Goal: Task Accomplishment & Management: Manage account settings

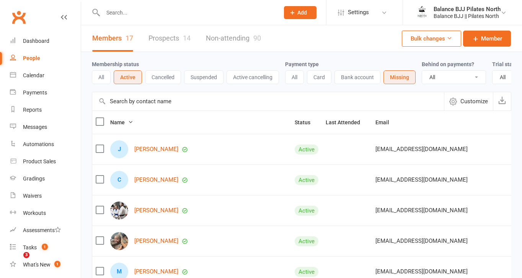
select select "100"
click at [154, 12] on input "text" at bounding box center [188, 12] width 174 height 11
type input "ray"
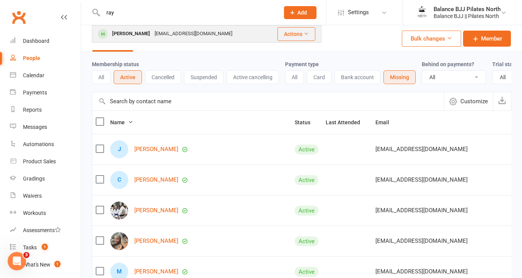
click at [145, 31] on div "[PERSON_NAME]" at bounding box center [131, 33] width 43 height 11
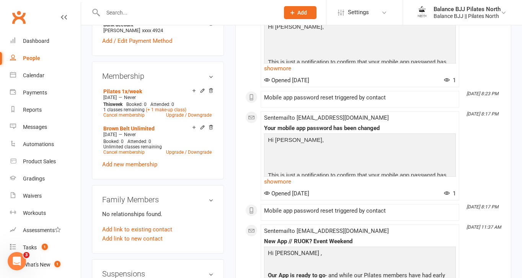
scroll to position [266, 0]
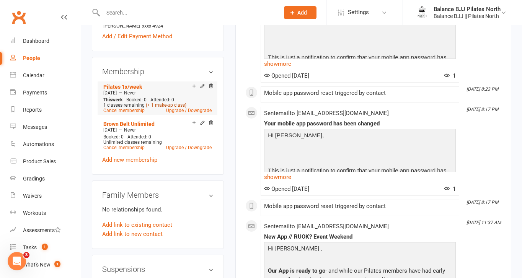
click at [170, 108] on link "(+ 1 make-up class)" at bounding box center [166, 105] width 41 height 5
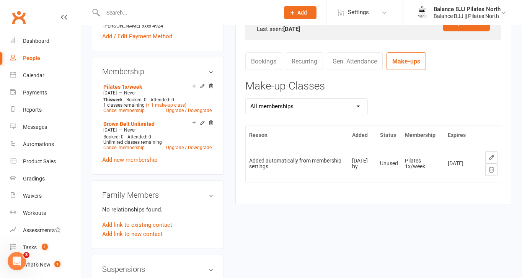
click at [493, 172] on icon at bounding box center [491, 170] width 7 height 7
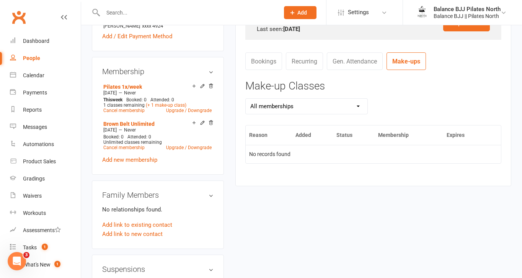
click at [172, 11] on input "text" at bounding box center [188, 12] width 174 height 11
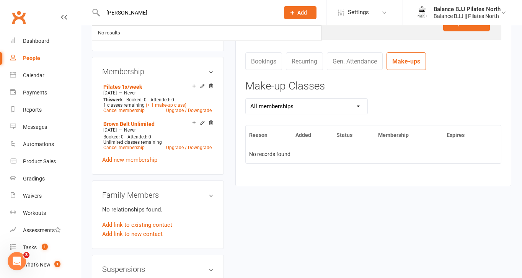
type input "[PERSON_NAME]"
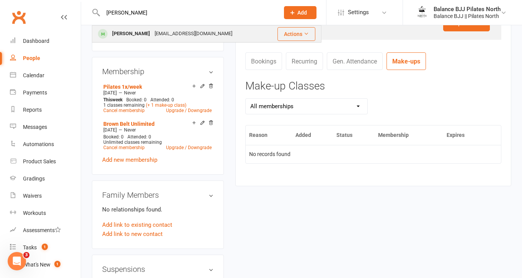
click at [152, 33] on div "[EMAIL_ADDRESS][DOMAIN_NAME]" at bounding box center [193, 33] width 82 height 11
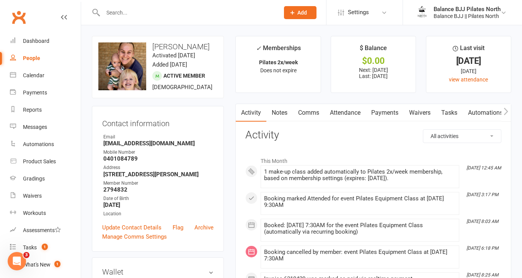
click at [388, 114] on link "Payments" at bounding box center [385, 113] width 38 height 18
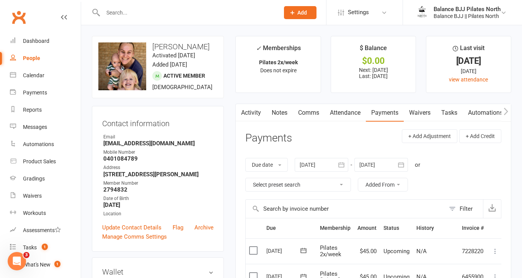
click at [357, 113] on link "Attendance" at bounding box center [345, 113] width 41 height 18
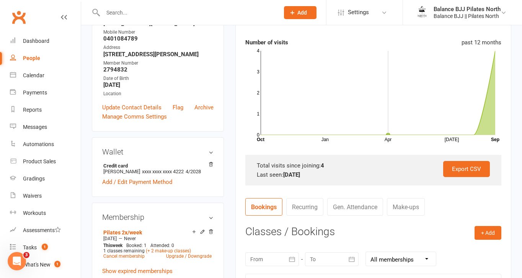
scroll to position [119, 0]
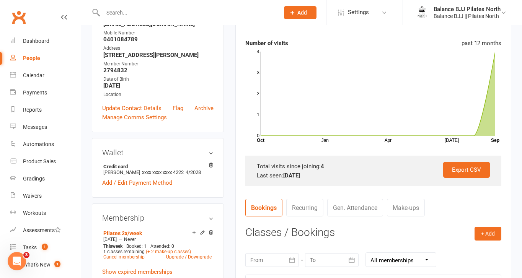
click at [415, 210] on link "Make-ups" at bounding box center [406, 208] width 38 height 18
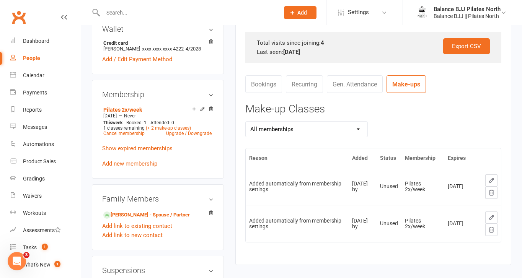
scroll to position [244, 0]
click at [493, 194] on icon at bounding box center [491, 192] width 7 height 7
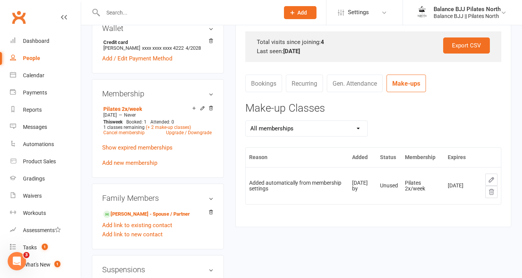
click at [492, 193] on icon at bounding box center [491, 191] width 5 height 5
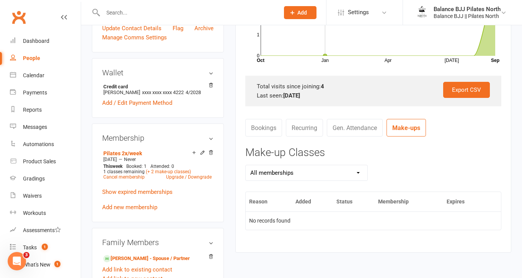
scroll to position [200, 0]
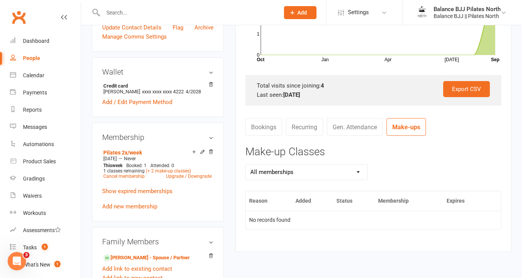
click at [134, 15] on input "text" at bounding box center [188, 12] width 174 height 11
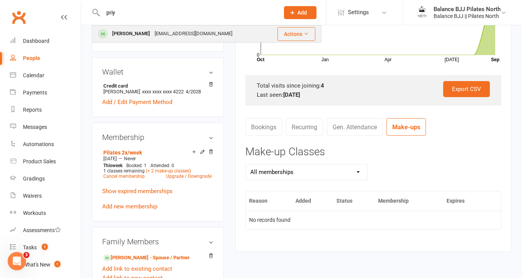
type input "priy"
click at [134, 35] on div "[PERSON_NAME]" at bounding box center [131, 33] width 43 height 11
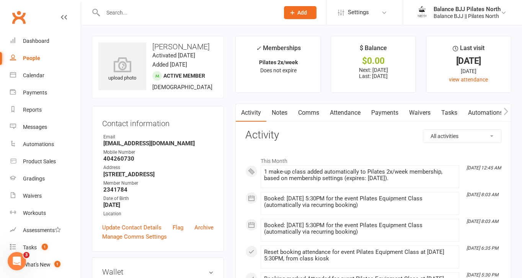
click at [338, 113] on link "Attendance" at bounding box center [345, 113] width 41 height 18
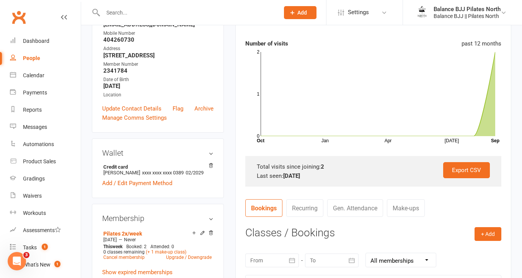
scroll to position [121, 0]
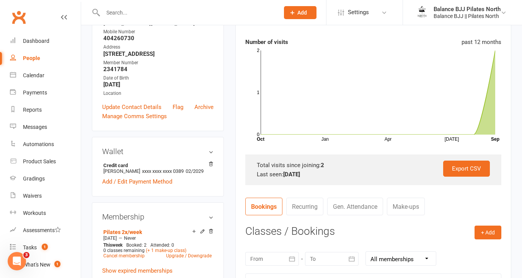
click at [410, 211] on link "Make-ups" at bounding box center [406, 207] width 38 height 18
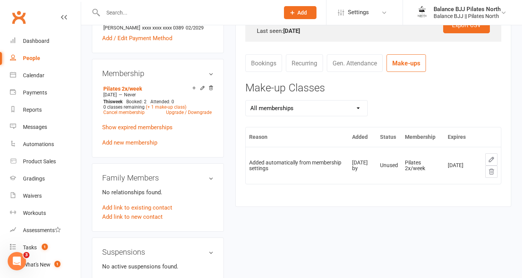
scroll to position [267, 0]
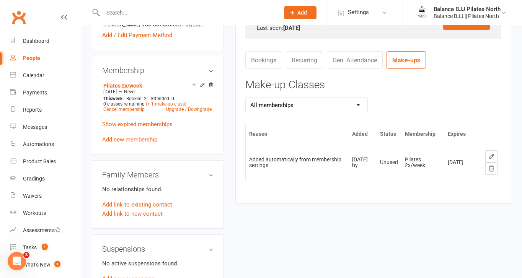
click at [494, 167] on icon at bounding box center [491, 168] width 7 height 7
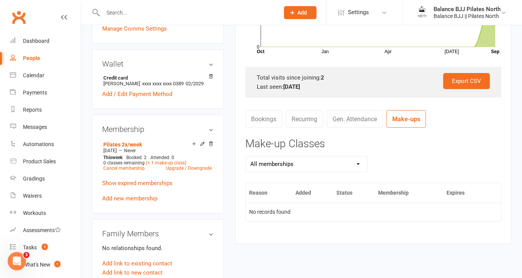
scroll to position [209, 0]
click at [262, 117] on link "Bookings" at bounding box center [264, 119] width 37 height 18
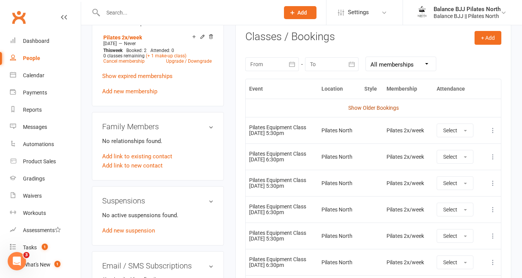
scroll to position [319, 0]
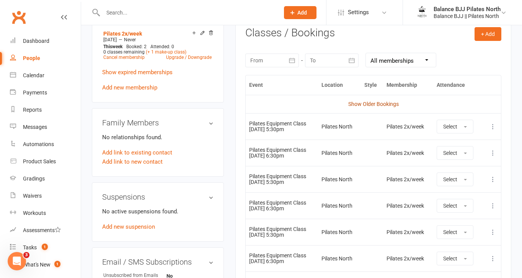
click at [381, 106] on link "Show Older Bookings" at bounding box center [374, 104] width 51 height 6
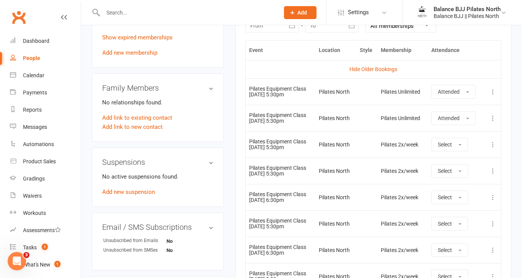
scroll to position [354, 0]
click at [28, 78] on div "Calendar" at bounding box center [33, 75] width 21 height 6
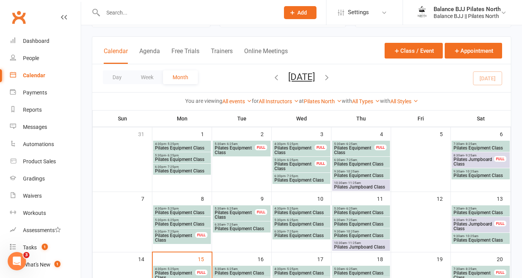
scroll to position [38, 0]
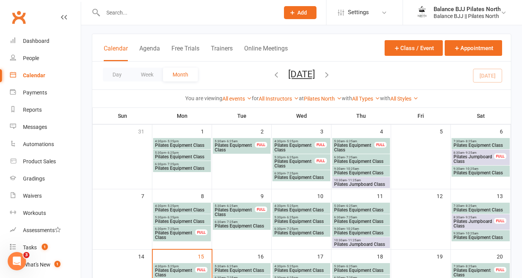
click at [316, 209] on span "Pilates Equipment Class" at bounding box center [301, 210] width 55 height 5
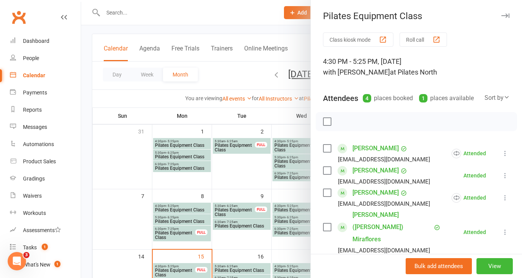
click at [228, 211] on div at bounding box center [301, 139] width 441 height 278
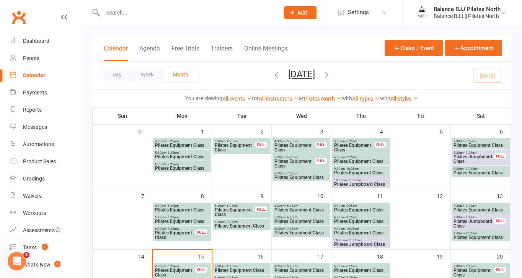
click at [228, 211] on span "Pilates Equipment Class" at bounding box center [234, 212] width 41 height 9
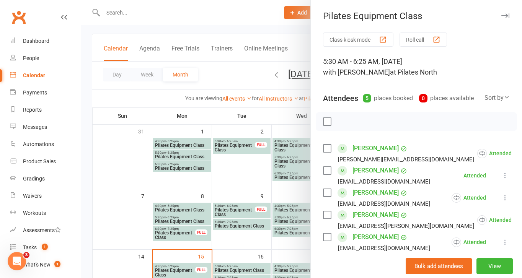
click at [188, 209] on div at bounding box center [301, 139] width 441 height 278
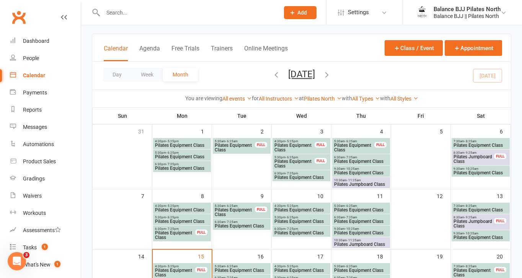
click at [188, 209] on span "Pilates Equipment Class" at bounding box center [182, 210] width 55 height 5
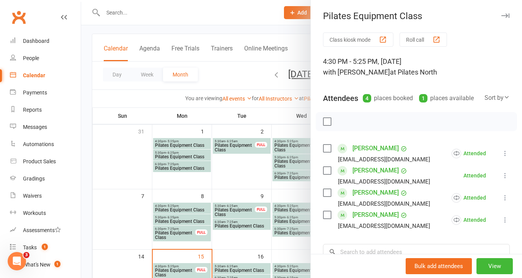
click at [286, 238] on div at bounding box center [301, 139] width 441 height 278
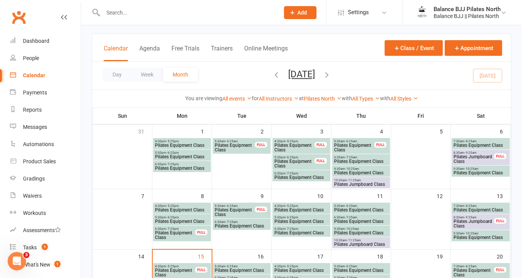
click at [286, 234] on span "Pilates Equipment Class" at bounding box center [301, 233] width 55 height 5
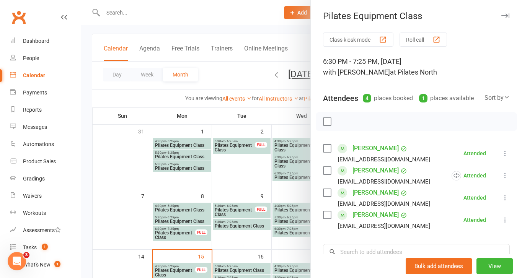
click at [286, 234] on div at bounding box center [301, 139] width 441 height 278
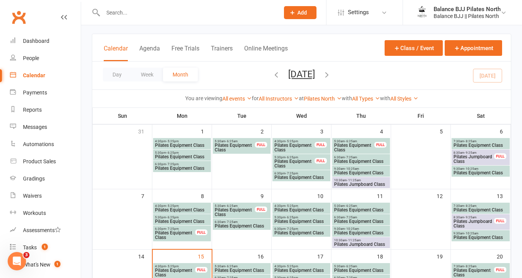
click at [369, 207] on span "5:30am - 6:25am" at bounding box center [361, 206] width 55 height 3
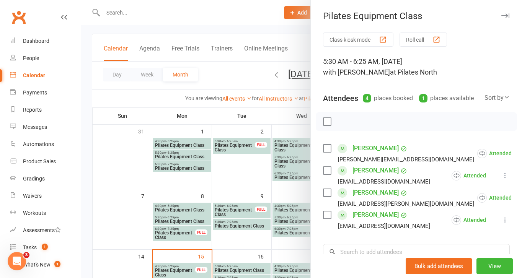
click at [284, 242] on div at bounding box center [301, 139] width 441 height 278
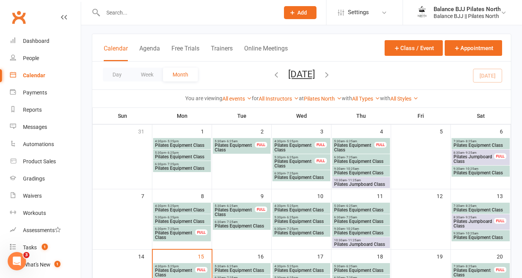
click at [360, 228] on span "9:30am - 10:25am" at bounding box center [361, 229] width 55 height 3
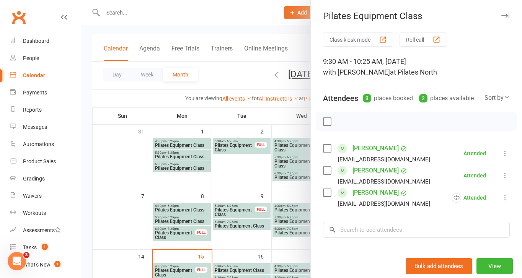
click at [278, 243] on div at bounding box center [301, 139] width 441 height 278
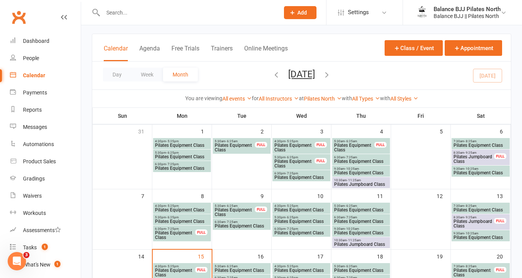
click at [498, 208] on span "Pilates Equipment Class" at bounding box center [480, 210] width 55 height 5
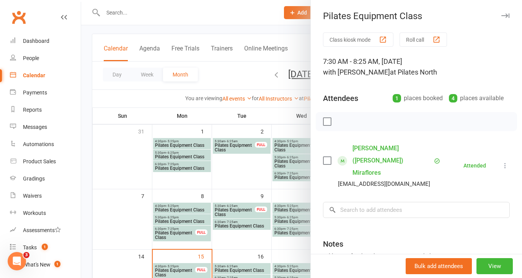
click at [283, 241] on div at bounding box center [301, 139] width 441 height 278
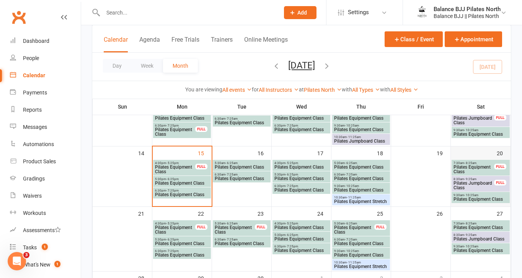
scroll to position [142, 0]
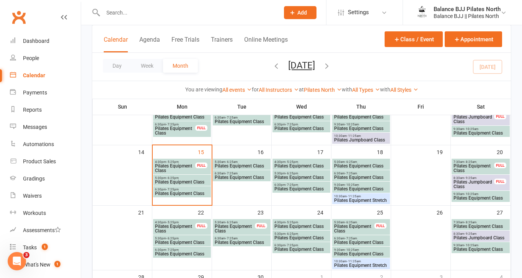
click at [378, 201] on span "Pilates Equipment Stretch" at bounding box center [361, 200] width 55 height 5
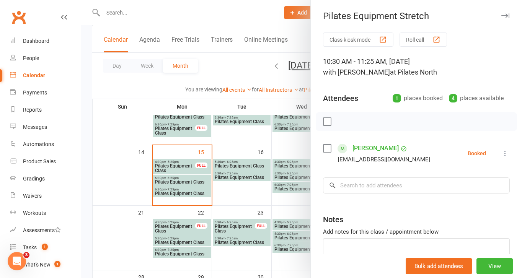
click at [259, 147] on div at bounding box center [301, 139] width 441 height 278
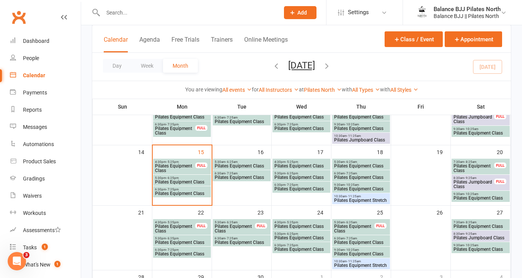
click at [346, 187] on span "Pilates Equipment Class" at bounding box center [361, 189] width 55 height 5
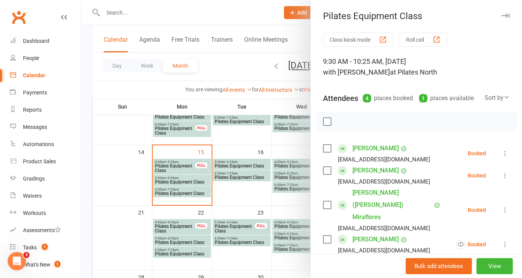
click at [255, 160] on div at bounding box center [301, 139] width 441 height 278
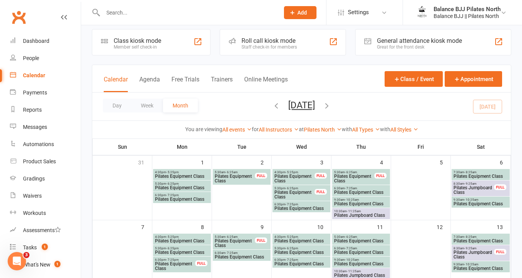
scroll to position [0, 0]
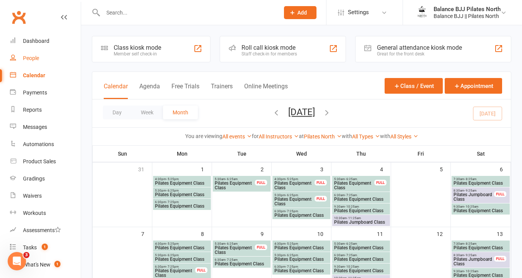
click at [35, 57] on div "People" at bounding box center [31, 58] width 16 height 6
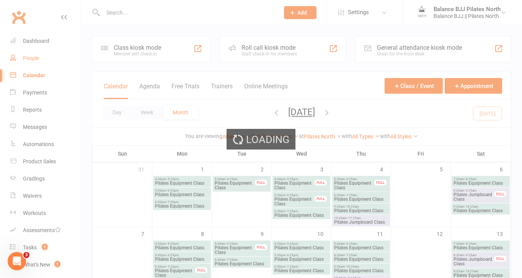
select select "100"
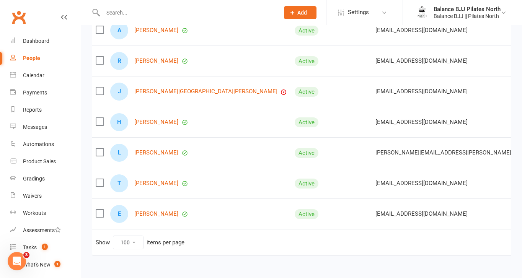
scroll to position [425, 0]
click at [154, 93] on link "[PERSON_NAME][GEOGRAPHIC_DATA][PERSON_NAME]" at bounding box center [205, 92] width 143 height 7
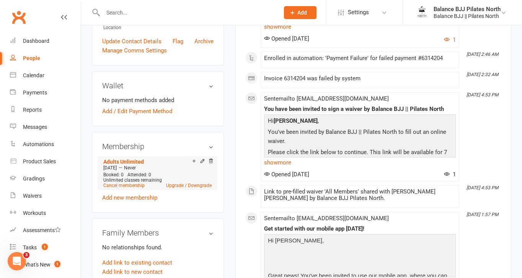
scroll to position [244, 0]
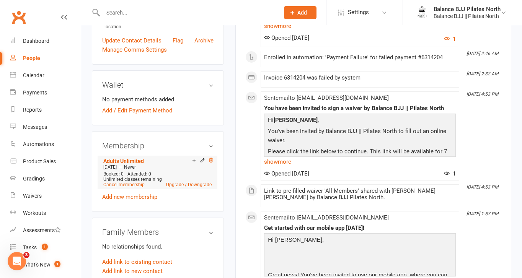
click at [211, 158] on icon at bounding box center [212, 160] width 4 height 4
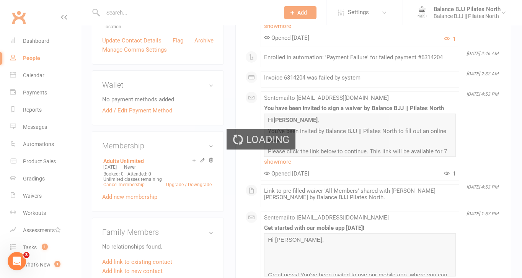
scroll to position [240, 0]
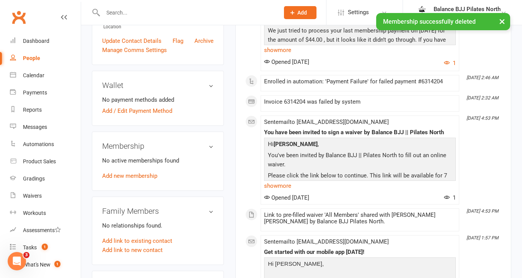
click at [37, 57] on div "People" at bounding box center [31, 58] width 17 height 6
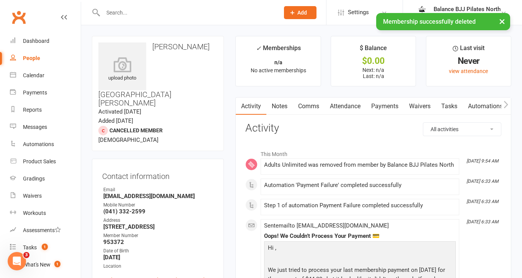
select select "100"
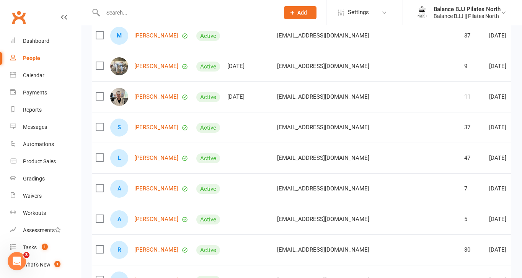
scroll to position [234, 0]
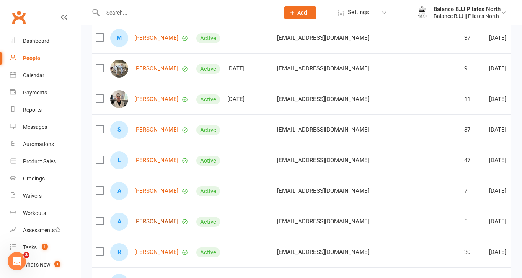
click at [153, 222] on link "[PERSON_NAME]" at bounding box center [156, 222] width 44 height 7
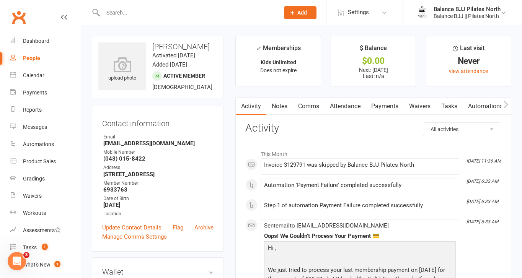
click at [506, 103] on icon "button" at bounding box center [506, 104] width 4 height 7
click at [367, 105] on link "Waivers" at bounding box center [363, 107] width 32 height 18
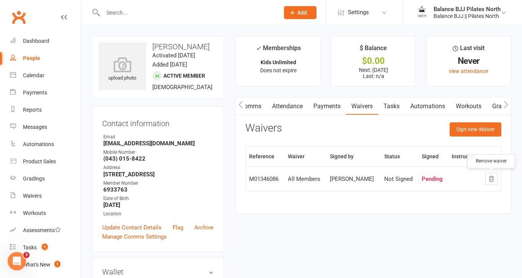
click at [496, 178] on button "button" at bounding box center [492, 179] width 12 height 12
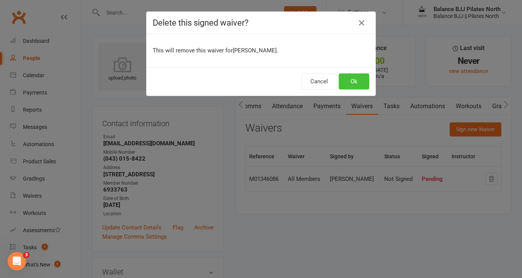
click at [366, 80] on button "Ok" at bounding box center [354, 82] width 31 height 16
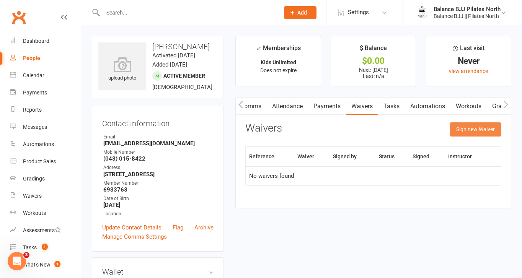
click at [491, 132] on button "Sign new Waiver" at bounding box center [476, 130] width 52 height 14
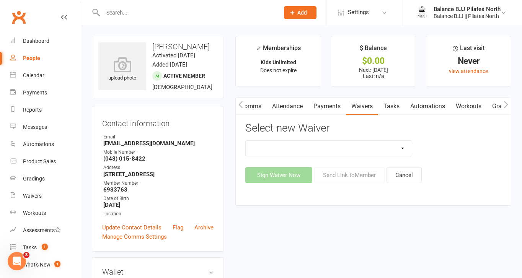
click at [295, 150] on select "All Members All Members - No Billing Balance BJJ (Free Session) Waiver Balance …" at bounding box center [329, 148] width 166 height 15
select select "14707"
click at [246, 141] on select "All Members All Members - No Billing Balance BJJ (Free Session) Waiver Balance …" at bounding box center [329, 148] width 166 height 15
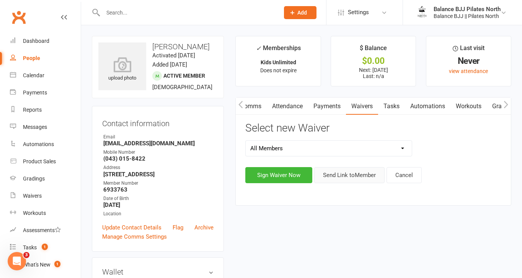
click at [337, 178] on button "Send Link to Member" at bounding box center [349, 175] width 70 height 16
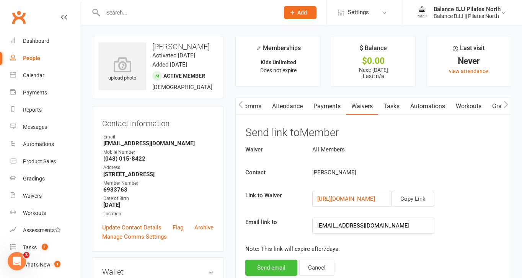
click at [275, 272] on button "Send email" at bounding box center [272, 268] width 52 height 16
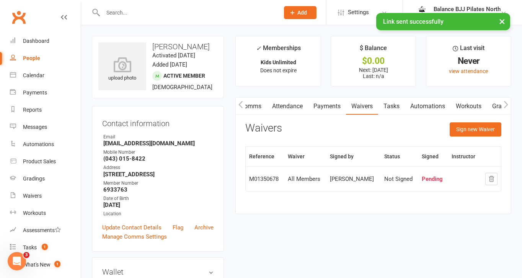
click at [34, 57] on div "People" at bounding box center [31, 58] width 17 height 6
select select "100"
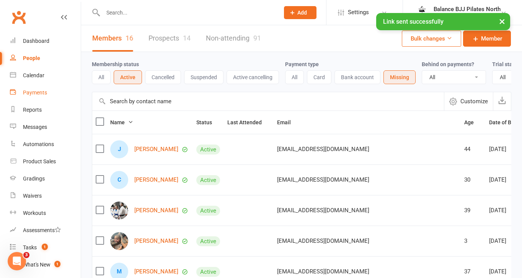
click at [30, 95] on div "Payments" at bounding box center [35, 93] width 24 height 6
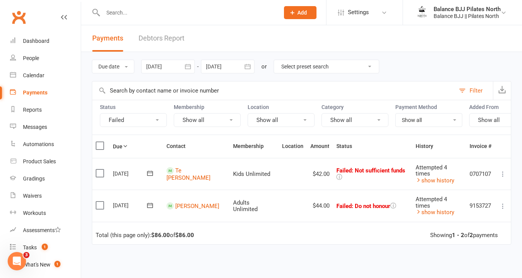
click at [119, 12] on input "text" at bounding box center [188, 12] width 174 height 11
type input "ros"
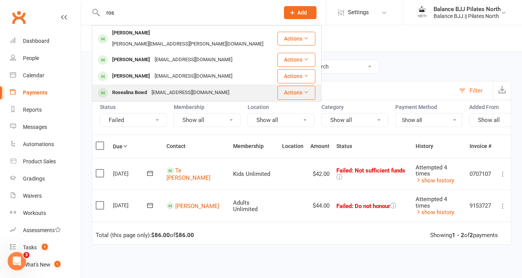
click at [134, 87] on div "Rosealina Bowd" at bounding box center [129, 92] width 39 height 11
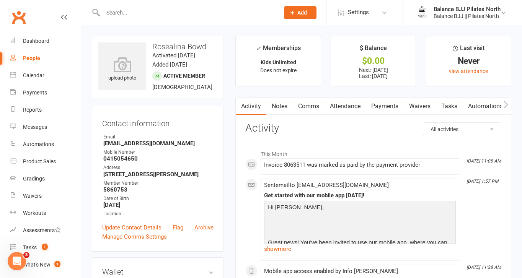
click at [391, 108] on link "Payments" at bounding box center [385, 107] width 38 height 18
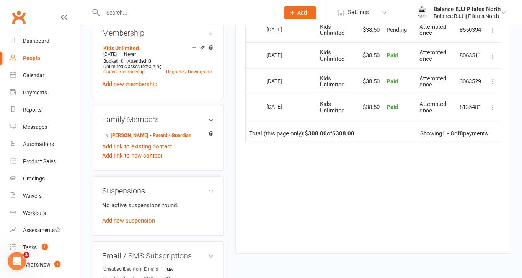
scroll to position [346, 0]
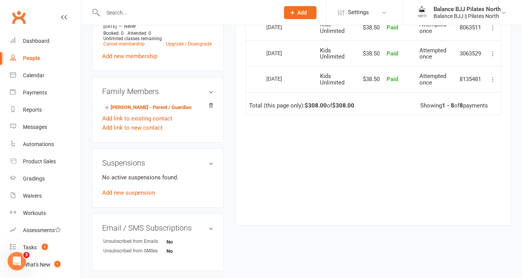
click at [212, 167] on h3 "Suspensions" at bounding box center [157, 163] width 111 height 8
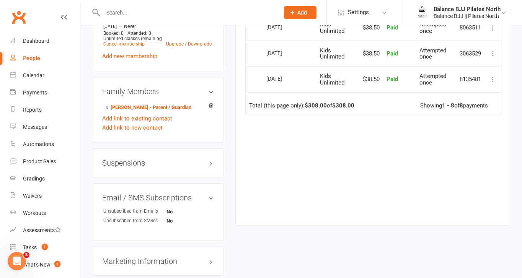
click at [212, 167] on h3 "Suspensions" at bounding box center [157, 163] width 111 height 8
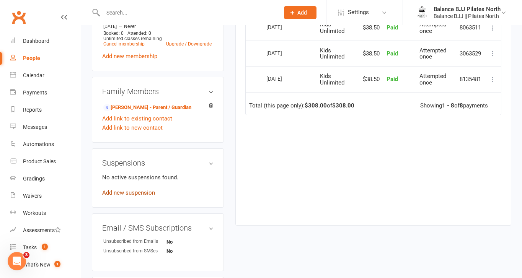
click at [128, 196] on link "Add new suspension" at bounding box center [128, 193] width 53 height 7
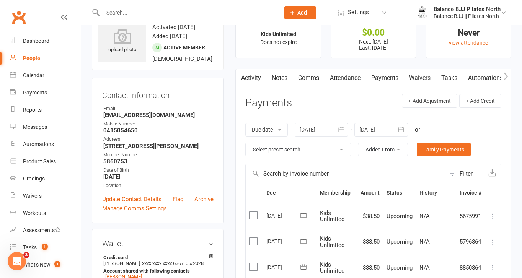
scroll to position [28, 0]
click at [250, 80] on link "Activity" at bounding box center [251, 79] width 31 height 18
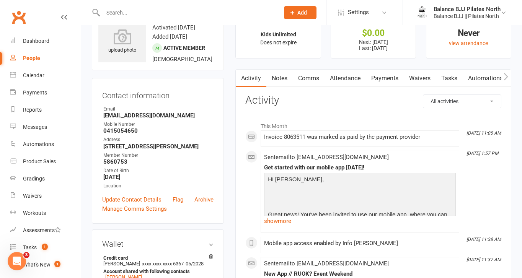
click at [284, 76] on link "Notes" at bounding box center [280, 79] width 26 height 18
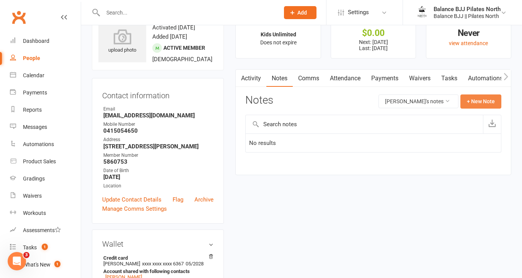
click at [492, 105] on button "+ New Note" at bounding box center [481, 102] width 41 height 14
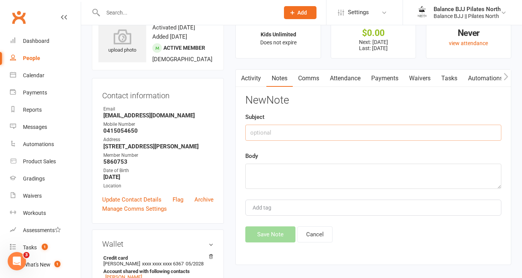
click at [296, 130] on input "text" at bounding box center [374, 133] width 256 height 16
type input "Canx"
click at [313, 176] on textarea at bounding box center [374, 176] width 256 height 25
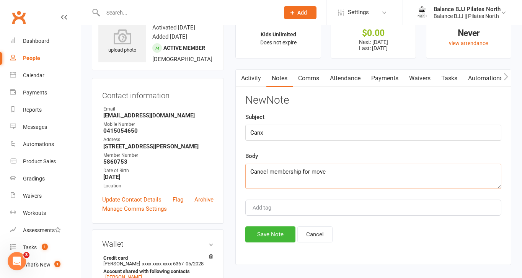
type textarea "Cancel membership for move"
click at [286, 212] on div "Add tag" at bounding box center [374, 208] width 256 height 16
click at [286, 211] on div "Add tag" at bounding box center [374, 208] width 256 height 16
click at [277, 240] on button "Save Note" at bounding box center [271, 235] width 50 height 16
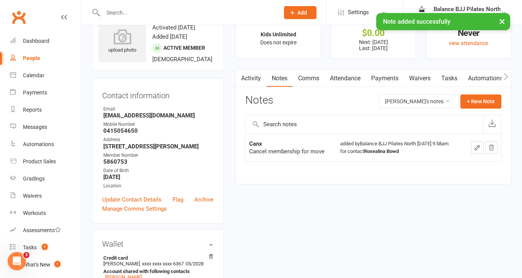
click at [493, 147] on icon "button" at bounding box center [491, 147] width 5 height 5
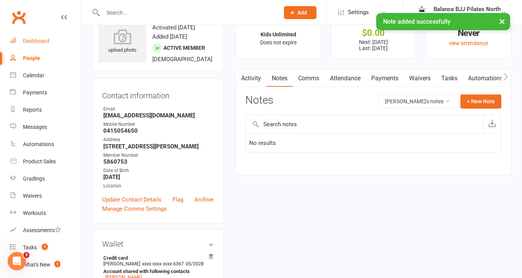
click at [31, 46] on link "Dashboard" at bounding box center [45, 41] width 71 height 17
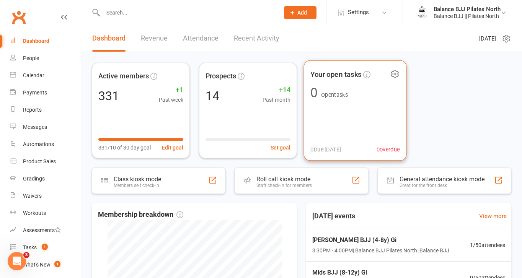
click at [349, 113] on div "Your open tasks 0 Open tasks 0 Due [DATE] 0 overdue" at bounding box center [355, 111] width 103 height 101
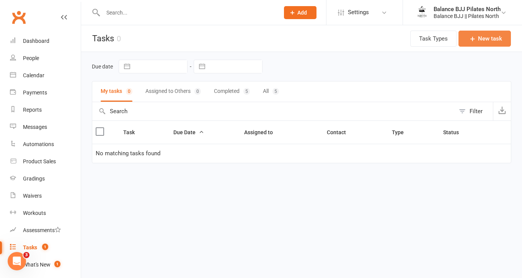
click at [494, 37] on button "New task" at bounding box center [485, 39] width 52 height 16
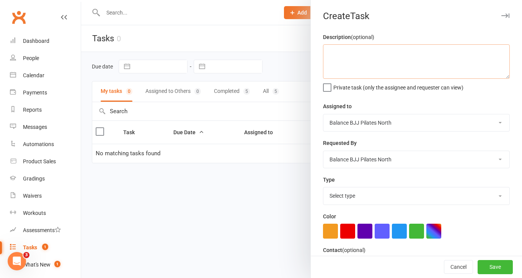
click at [371, 59] on textarea at bounding box center [416, 61] width 187 height 34
click at [363, 200] on select "Select type E-mail Follow up Meeting Pause Phone call Add new task type" at bounding box center [417, 196] width 186 height 17
select select "35379"
click at [324, 188] on select "Select type E-mail Follow up Meeting Pause Phone call Add new task type" at bounding box center [417, 196] width 186 height 17
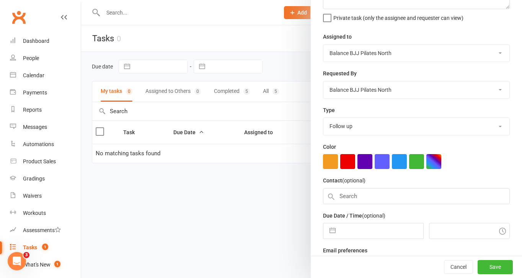
scroll to position [78, 0]
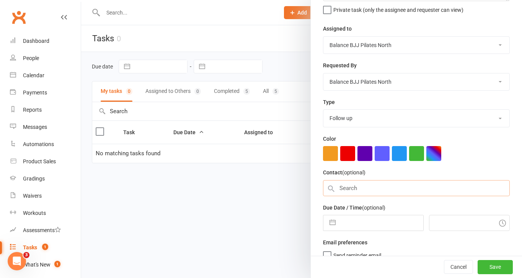
click at [373, 188] on input "text" at bounding box center [416, 188] width 187 height 16
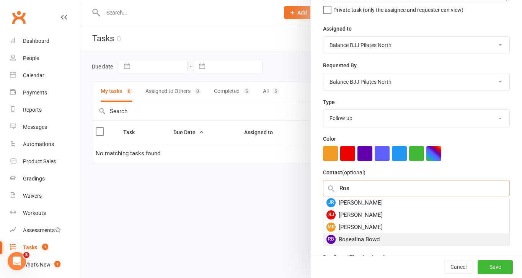
type input "Ros"
click at [369, 243] on div "RB [PERSON_NAME]" at bounding box center [417, 240] width 186 height 12
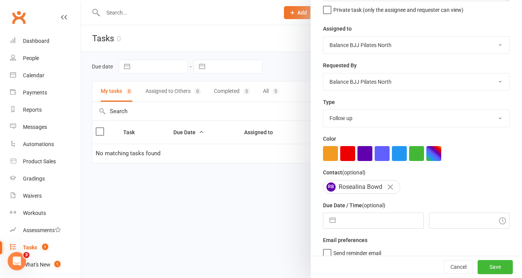
scroll to position [87, 0]
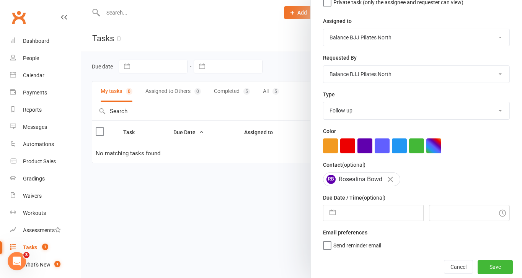
select select "7"
select select "2025"
select select "8"
select select "2025"
select select "9"
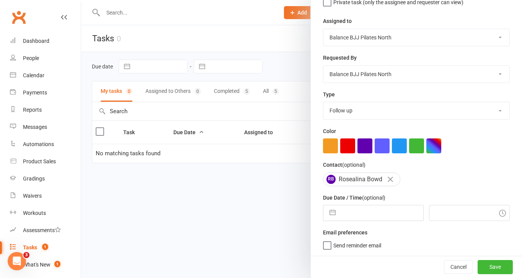
select select "2025"
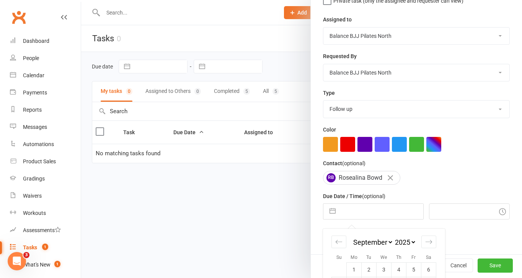
click at [390, 219] on input "text" at bounding box center [382, 211] width 84 height 15
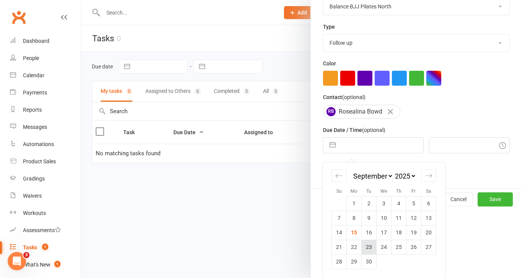
click at [373, 250] on td "23" at bounding box center [369, 247] width 15 height 15
type input "[DATE]"
type input "10:00am"
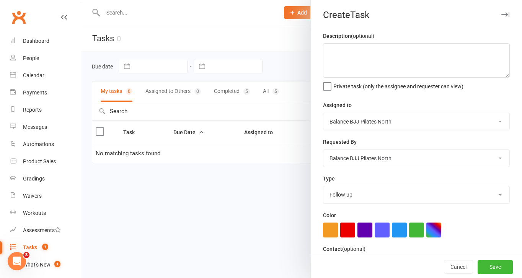
scroll to position [0, 0]
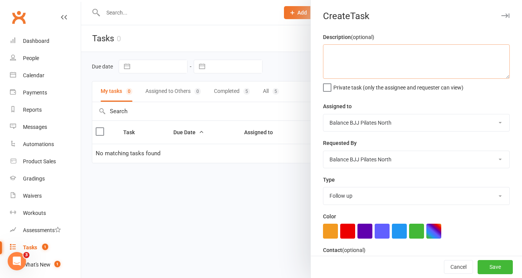
click at [381, 61] on textarea at bounding box center [416, 61] width 187 height 34
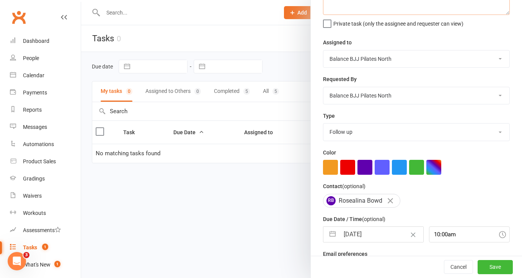
scroll to position [87, 0]
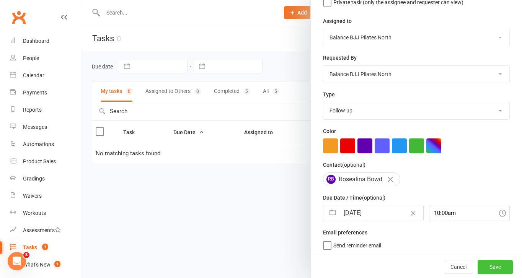
type textarea "Cancel membership for move"
click at [500, 270] on button "Save" at bounding box center [495, 267] width 35 height 14
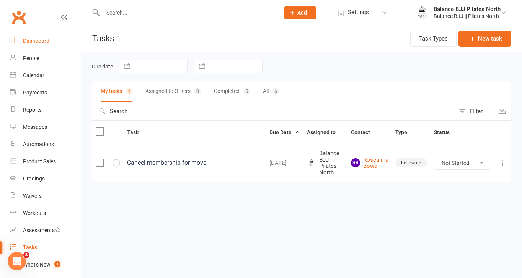
click at [36, 39] on div "Dashboard" at bounding box center [36, 41] width 26 height 6
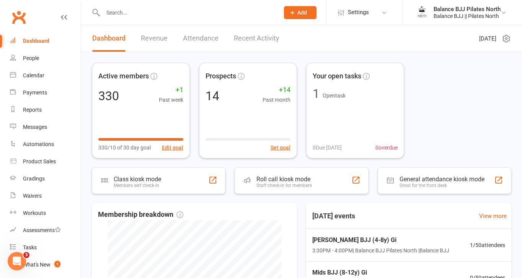
click at [141, 16] on input "text" at bounding box center [188, 12] width 174 height 11
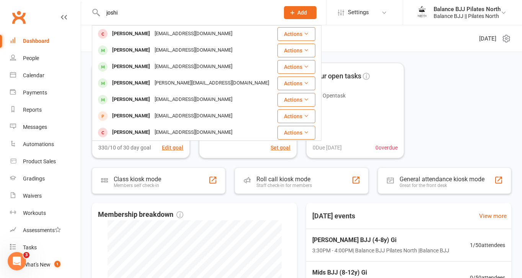
drag, startPoint x: 129, startPoint y: 15, endPoint x: 76, endPoint y: 3, distance: 54.1
click at [77, 2] on header "joshi [PERSON_NAME] [PERSON_NAME][EMAIL_ADDRESS][DOMAIN_NAME] Actions [PERSON_N…" at bounding box center [261, 2] width 522 height 0
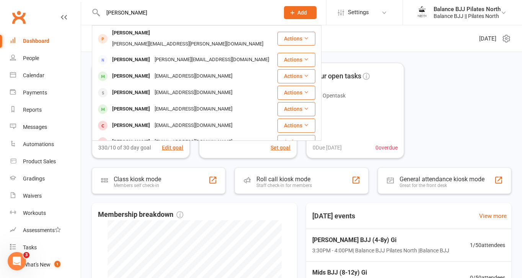
type input "[PERSON_NAME]"
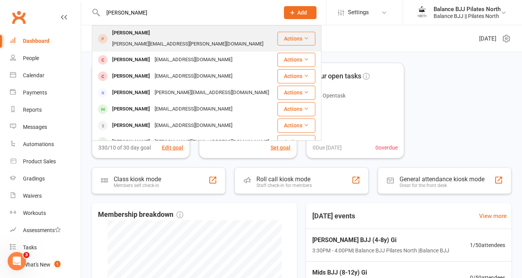
click at [147, 38] on div "[PERSON_NAME]" at bounding box center [131, 33] width 43 height 11
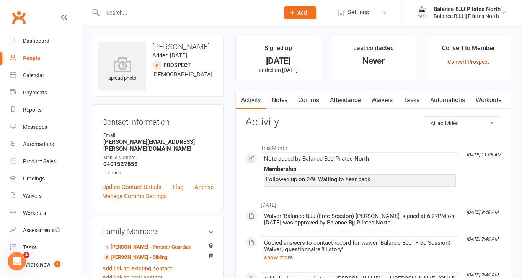
click at [478, 62] on link "Convert Prospect" at bounding box center [468, 62] width 41 height 6
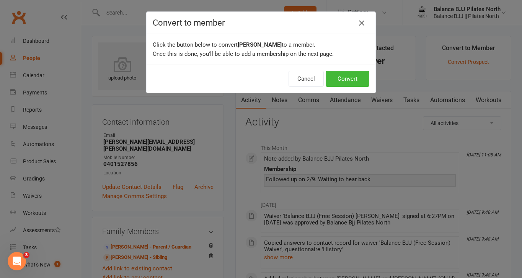
click at [364, 21] on icon "button" at bounding box center [361, 22] width 9 height 9
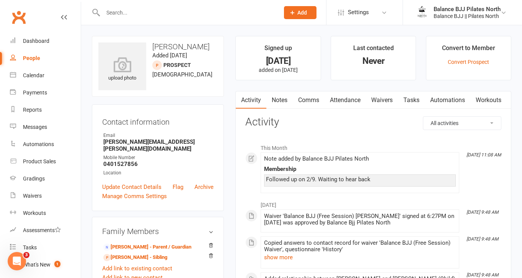
click at [483, 46] on div "Convert to Member" at bounding box center [468, 50] width 53 height 14
click at [478, 62] on link "Convert Prospect" at bounding box center [468, 62] width 41 height 6
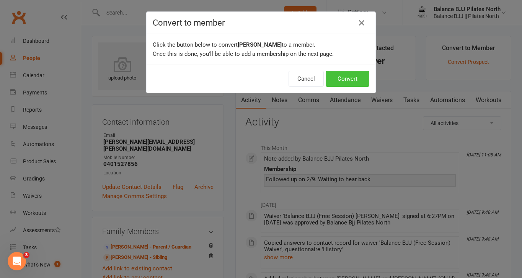
click at [358, 84] on button "Convert" at bounding box center [348, 79] width 44 height 16
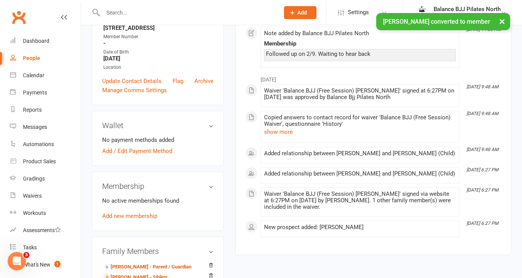
scroll to position [153, 0]
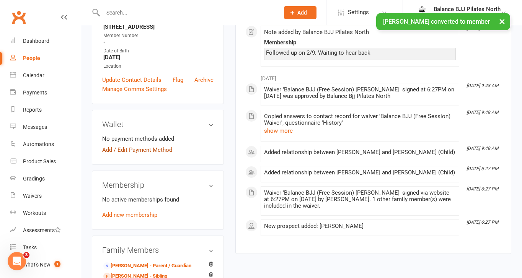
click at [142, 146] on link "Add / Edit Payment Method" at bounding box center [137, 150] width 70 height 9
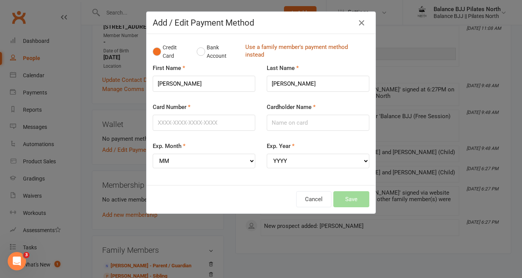
click at [296, 46] on link "Use a family member's payment method instead" at bounding box center [306, 51] width 120 height 17
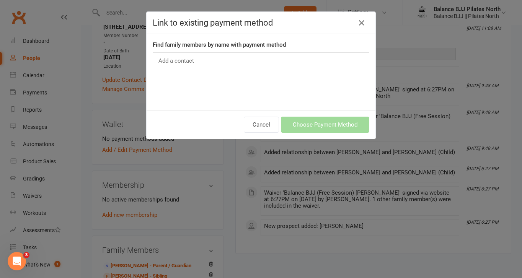
click at [282, 62] on div "Add a contact" at bounding box center [261, 60] width 217 height 17
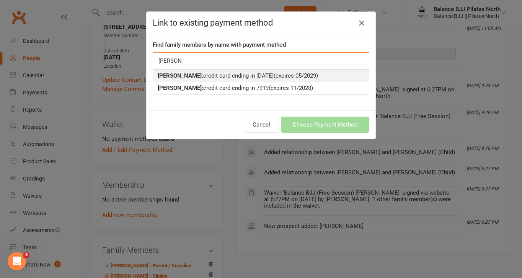
type input "[PERSON_NAME]"
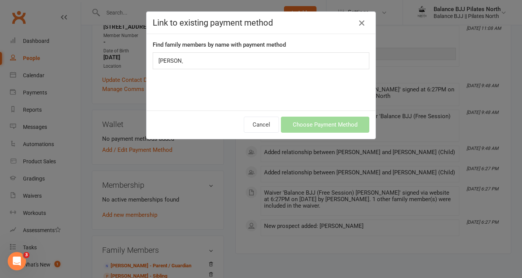
click at [365, 23] on icon "button" at bounding box center [361, 22] width 9 height 9
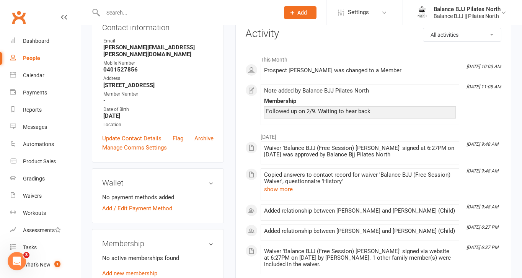
scroll to position [0, 0]
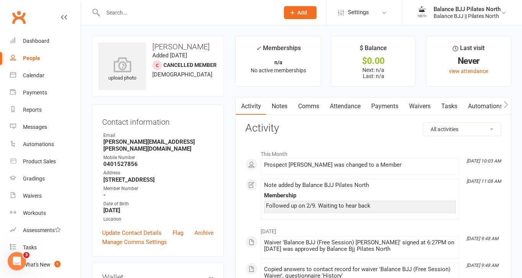
click at [430, 106] on link "Waivers" at bounding box center [420, 107] width 32 height 18
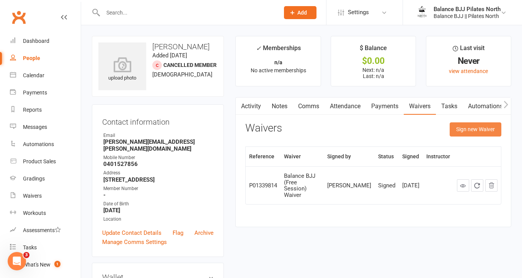
click at [465, 127] on button "Sign new Waiver" at bounding box center [476, 130] width 52 height 14
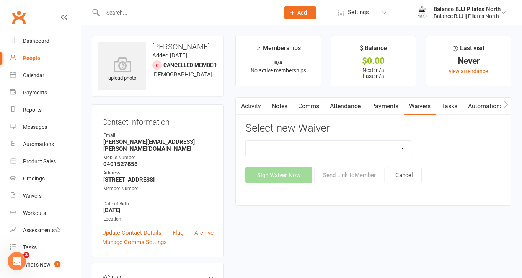
click at [318, 153] on select "All Members All Members - No Billing Balance BJJ (Free Session) Waiver Balance …" at bounding box center [329, 148] width 166 height 15
select select "14653"
click at [246, 141] on select "All Members All Members - No Billing Balance BJJ (Free Session) Waiver Balance …" at bounding box center [329, 148] width 166 height 15
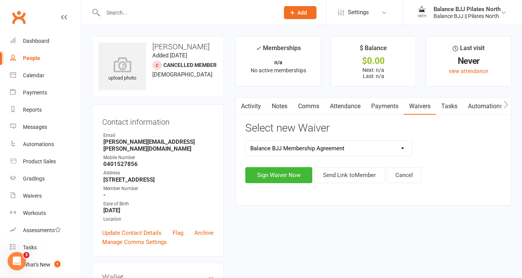
click at [36, 200] on link "Waivers" at bounding box center [45, 196] width 71 height 17
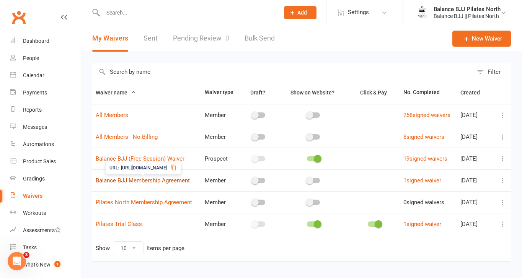
click at [159, 183] on link "Balance BJJ Membership Agreement" at bounding box center [143, 180] width 94 height 7
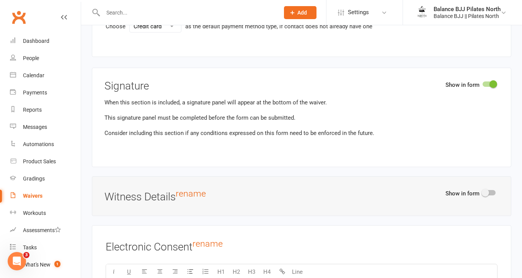
scroll to position [3391, 0]
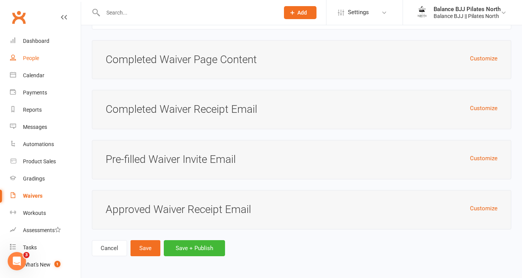
click at [29, 57] on div "People" at bounding box center [31, 58] width 16 height 6
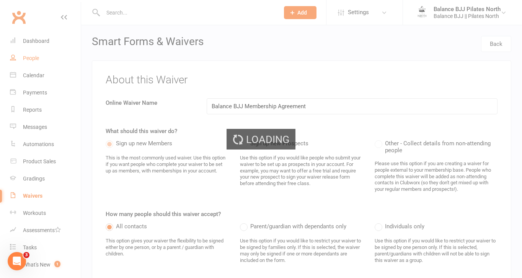
select select "100"
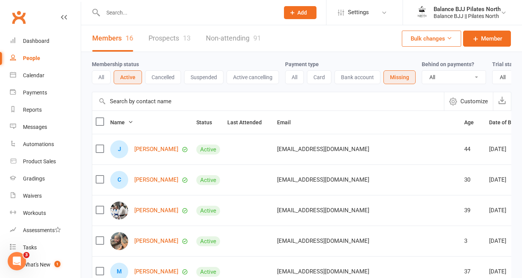
click at [134, 17] on input "text" at bounding box center [188, 12] width 174 height 11
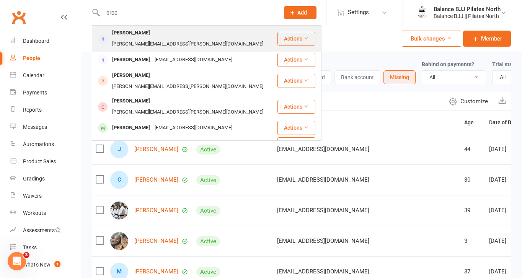
type input "broo"
click at [141, 37] on div "[PERSON_NAME]" at bounding box center [131, 33] width 43 height 11
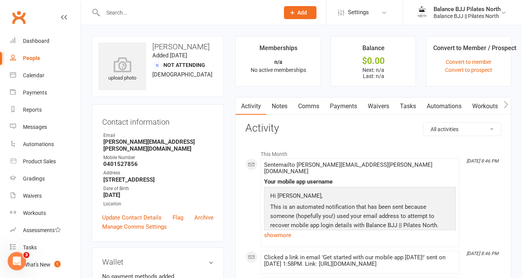
click at [140, 14] on input "text" at bounding box center [188, 12] width 174 height 11
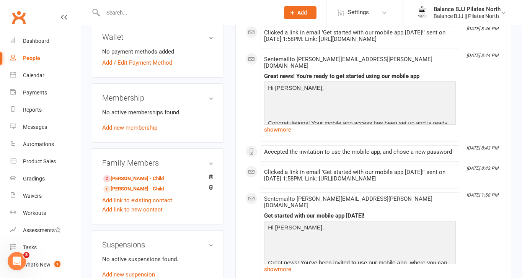
scroll to position [248, 0]
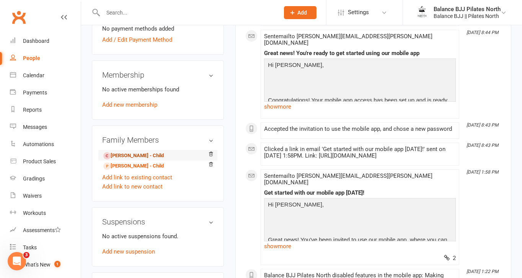
click at [144, 152] on link "[PERSON_NAME] - Child" at bounding box center [133, 156] width 61 height 8
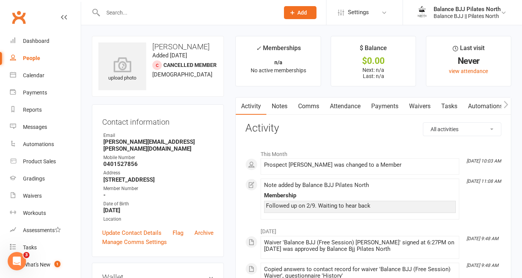
click at [429, 107] on link "Waivers" at bounding box center [420, 107] width 32 height 18
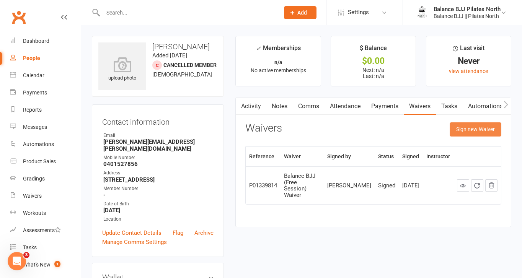
click at [476, 130] on button "Sign new Waiver" at bounding box center [476, 130] width 52 height 14
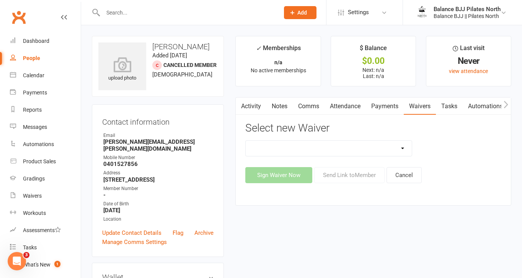
click at [364, 150] on select "All Members All Members - No Billing Balance BJJ (Free Session) Waiver Balance …" at bounding box center [329, 148] width 166 height 15
select select "14653"
click at [246, 141] on select "All Members All Members - No Billing Balance BJJ (Free Session) Waiver Balance …" at bounding box center [329, 148] width 166 height 15
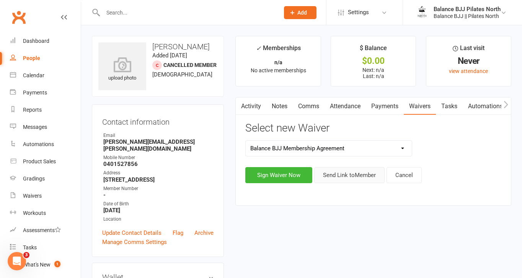
click at [335, 177] on button "Send Link to Member" at bounding box center [349, 175] width 70 height 16
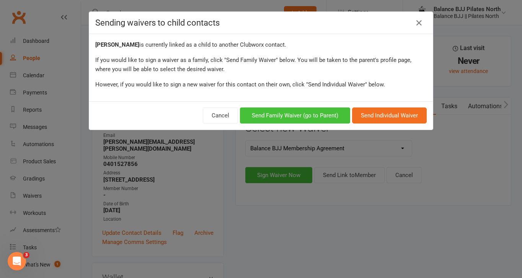
click at [333, 121] on button "Send Family Waiver (go to Parent)" at bounding box center [295, 116] width 110 height 16
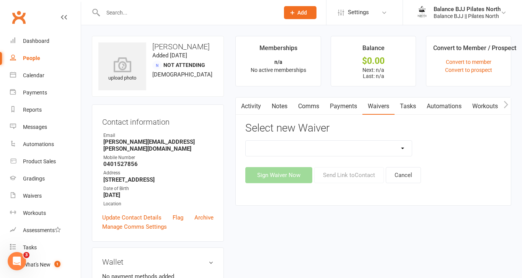
click at [324, 150] on select "All Members All Members - No Billing Balance BJJ (Free Session) Waiver Balance …" at bounding box center [329, 148] width 166 height 15
select select "14653"
click at [246, 141] on select "All Members All Members - No Billing Balance BJJ (Free Session) Waiver Balance …" at bounding box center [329, 148] width 166 height 15
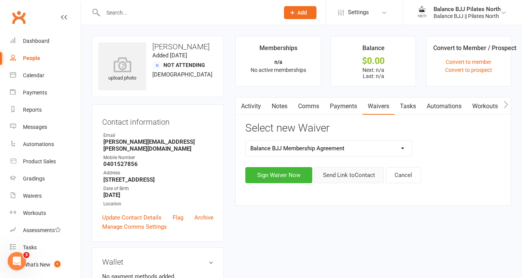
click at [342, 178] on button "Send Link to Contact" at bounding box center [349, 175] width 70 height 16
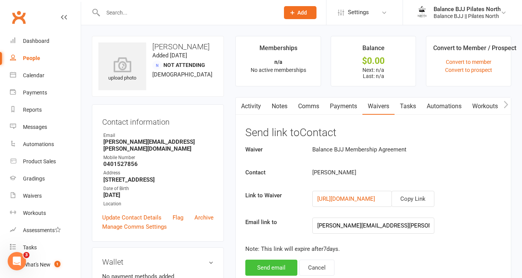
click at [288, 267] on button "Send email" at bounding box center [272, 268] width 52 height 16
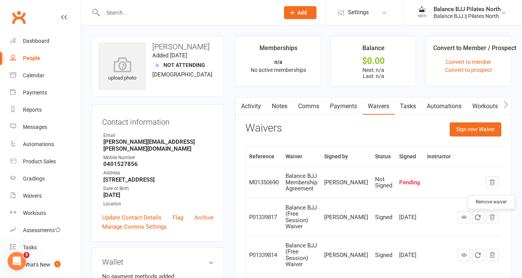
click at [492, 220] on icon "button" at bounding box center [492, 216] width 5 height 5
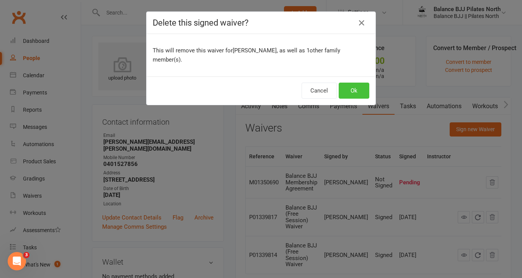
click at [356, 83] on button "Ok" at bounding box center [354, 91] width 31 height 16
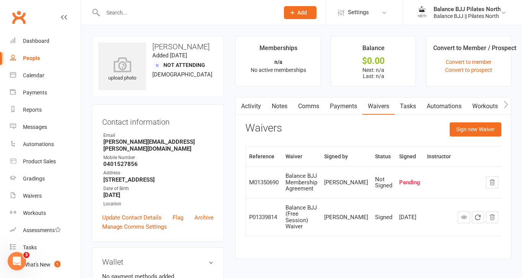
click at [31, 58] on div "People" at bounding box center [31, 58] width 17 height 6
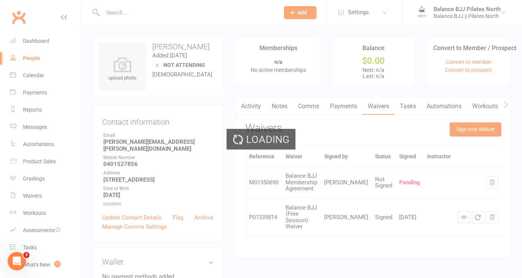
select select "100"
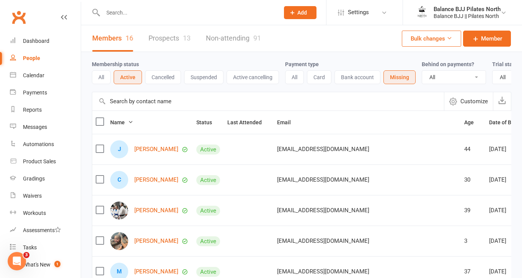
click at [25, 60] on div "People" at bounding box center [31, 58] width 17 height 6
click at [169, 10] on input "text" at bounding box center [188, 12] width 174 height 11
type input "[PERSON_NAME]"
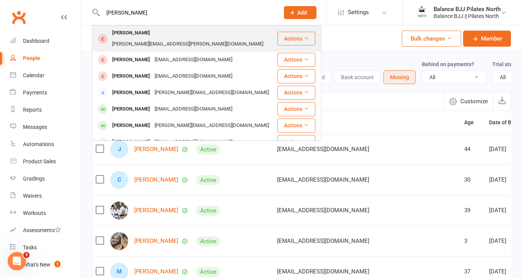
click at [158, 39] on div "[PERSON_NAME][EMAIL_ADDRESS][PERSON_NAME][DOMAIN_NAME]" at bounding box center [188, 44] width 156 height 11
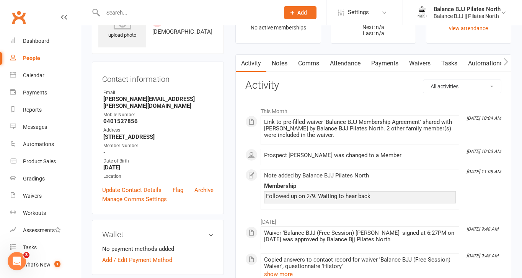
scroll to position [44, 0]
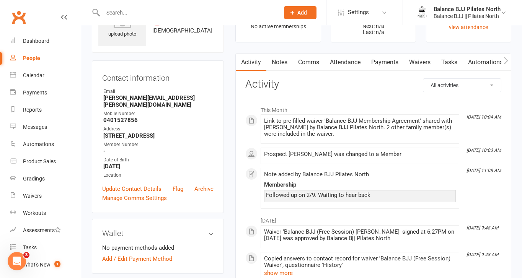
click at [507, 57] on icon "button" at bounding box center [506, 61] width 5 height 8
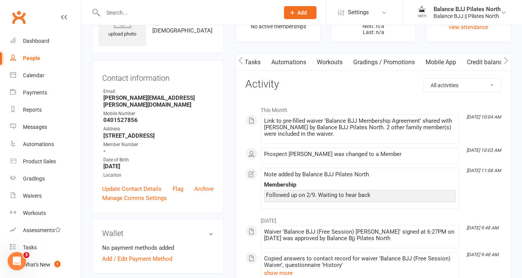
click at [481, 61] on link "Credit balance" at bounding box center [486, 63] width 49 height 18
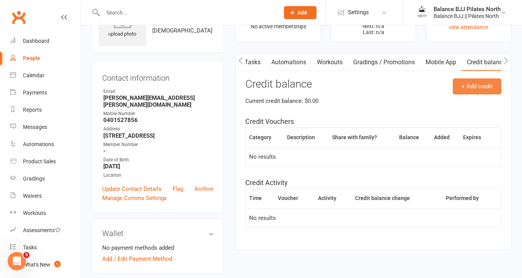
click at [473, 87] on button "+ Add credit" at bounding box center [477, 87] width 49 height 16
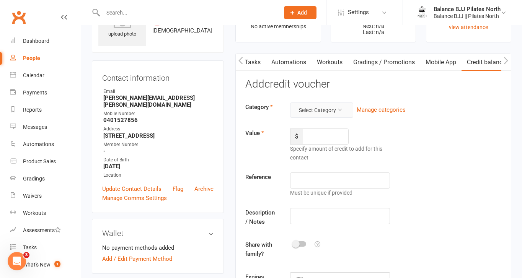
click at [319, 112] on button "Select Category" at bounding box center [321, 110] width 63 height 15
click at [318, 147] on link "Gift Certificate" at bounding box center [316, 143] width 76 height 15
click at [323, 133] on input "number" at bounding box center [326, 137] width 46 height 16
type input "200"
click at [341, 214] on input "text" at bounding box center [340, 216] width 100 height 16
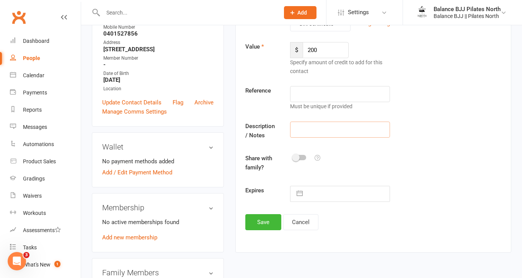
scroll to position [131, 0]
type input "Play On!"
click at [273, 214] on button "Save" at bounding box center [264, 222] width 36 height 16
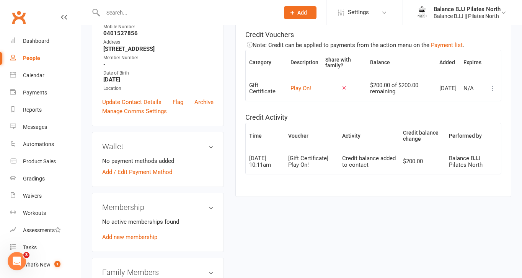
scroll to position [0, 0]
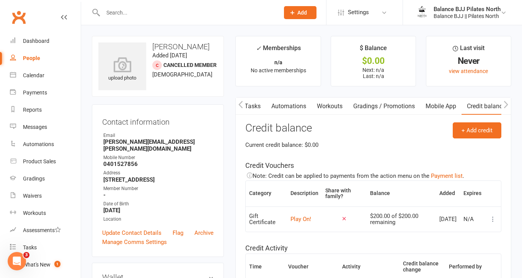
click at [36, 57] on div "People" at bounding box center [31, 58] width 17 height 6
select select "100"
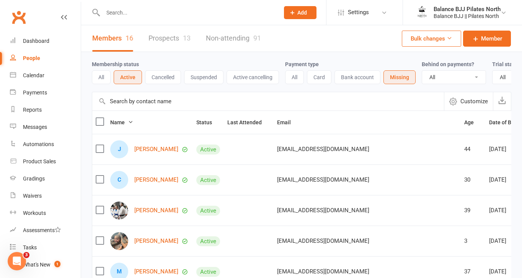
click at [169, 14] on input "text" at bounding box center [188, 12] width 174 height 11
type input "[PERSON_NAME]"
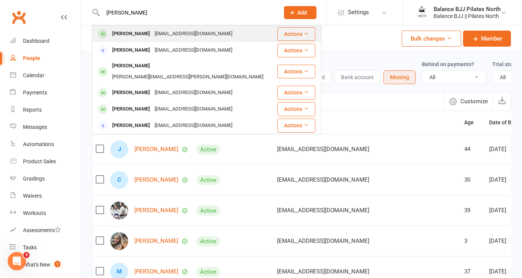
click at [156, 38] on div "[EMAIL_ADDRESS][DOMAIN_NAME]" at bounding box center [193, 33] width 82 height 11
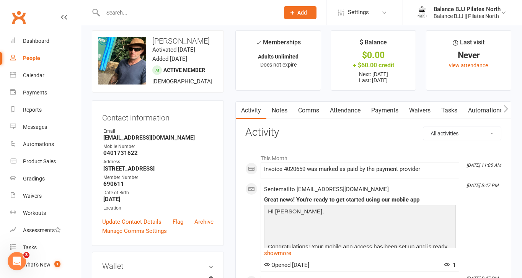
scroll to position [8, 0]
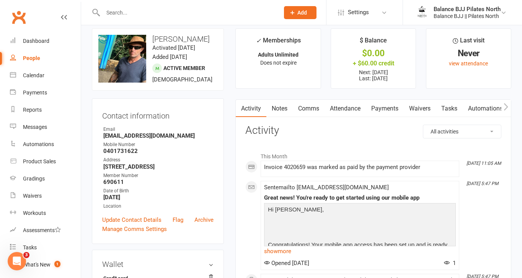
click at [26, 60] on div "People" at bounding box center [31, 58] width 17 height 6
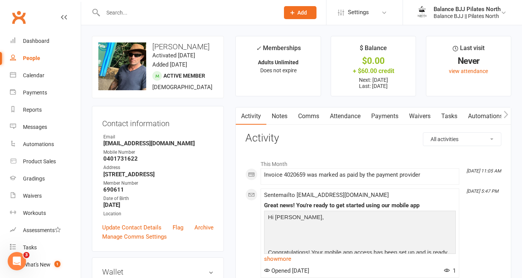
select select "100"
